Goal: Task Accomplishment & Management: Use online tool/utility

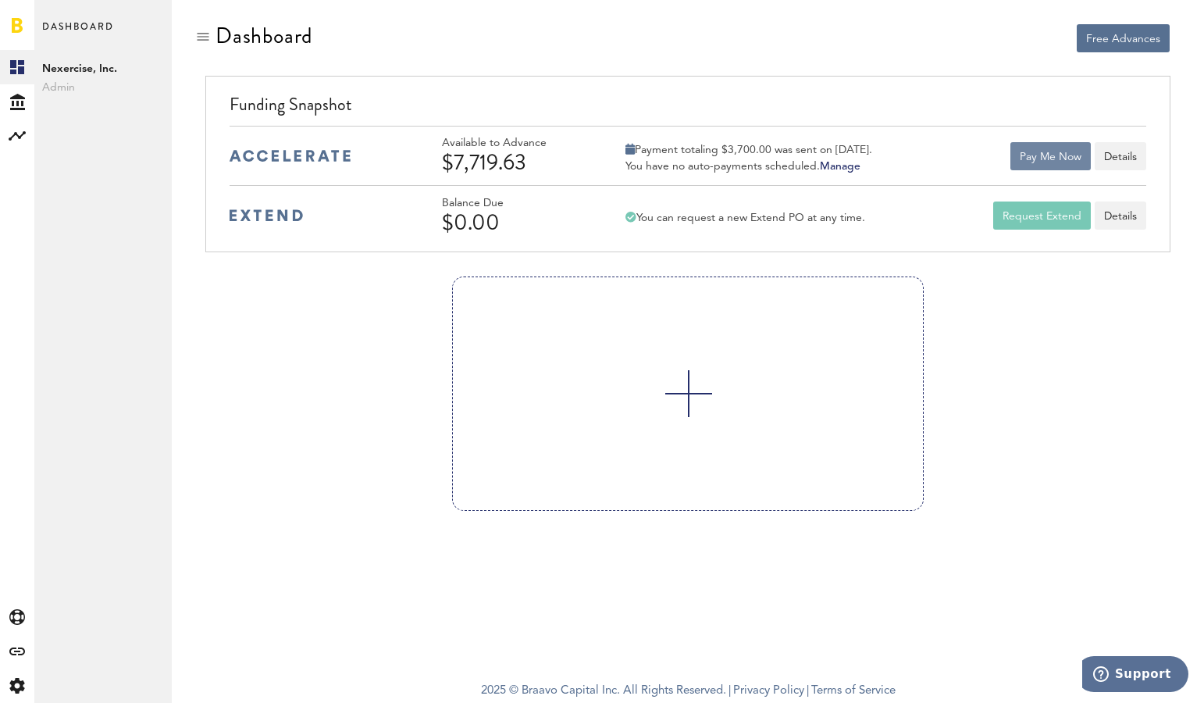
click at [1051, 151] on button "Pay Me Now" at bounding box center [1051, 156] width 80 height 28
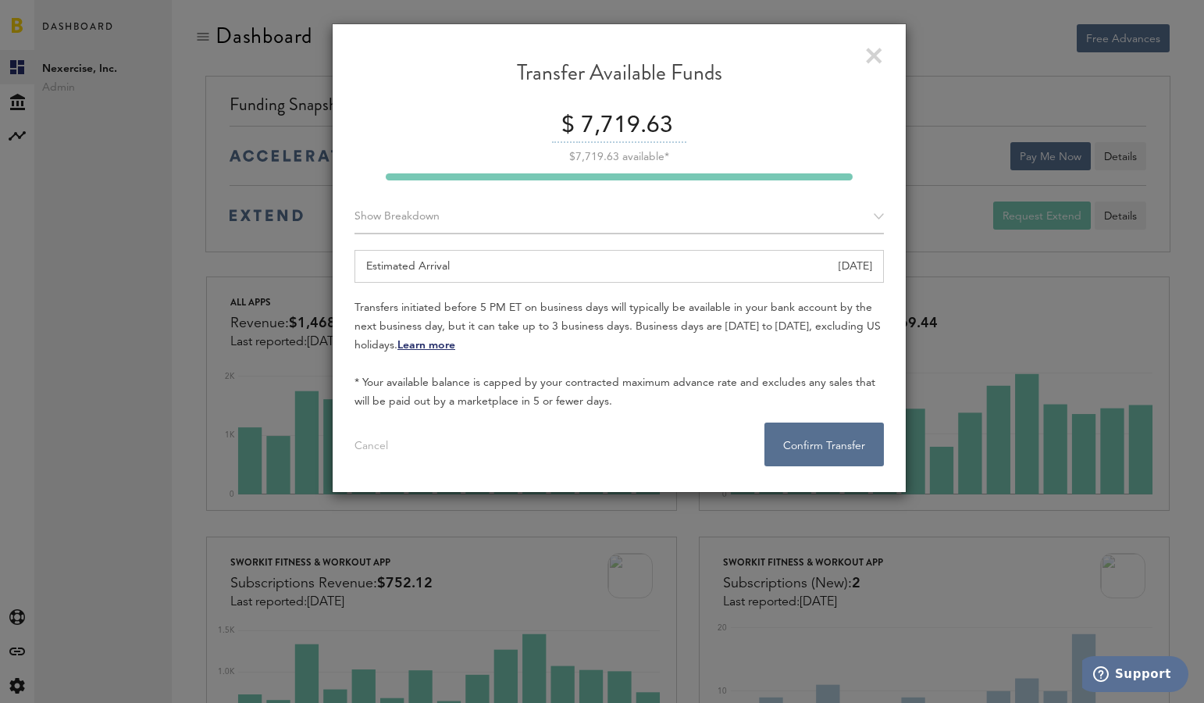
click at [609, 119] on input "7,719.63" at bounding box center [631, 126] width 110 height 33
type input "7700.00"
click at [850, 439] on button "Confirm Transfer . . ." at bounding box center [824, 445] width 119 height 44
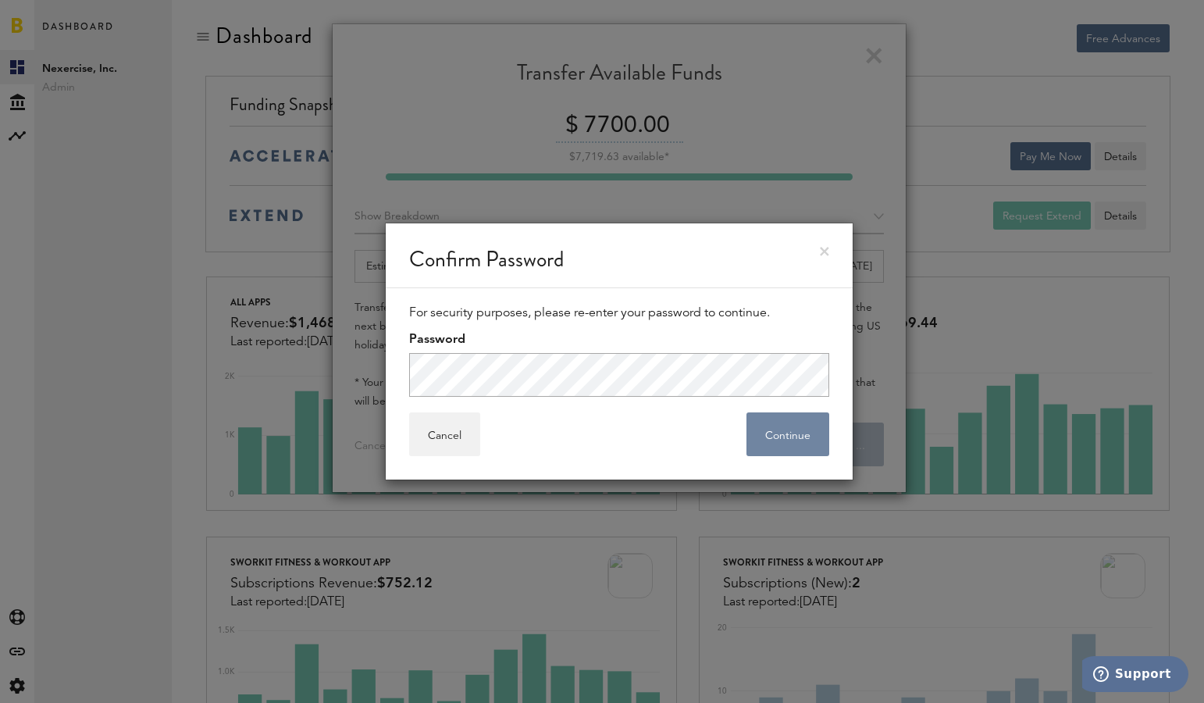
click at [780, 440] on button "Continue" at bounding box center [788, 434] width 83 height 44
